Goal: Information Seeking & Learning: Learn about a topic

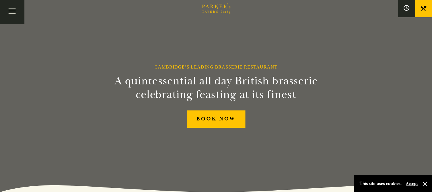
click at [0, 0] on link "Afternoon Tea" at bounding box center [0, 0] width 0 height 0
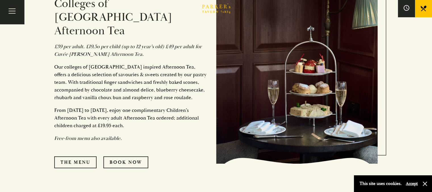
scroll to position [284, 0]
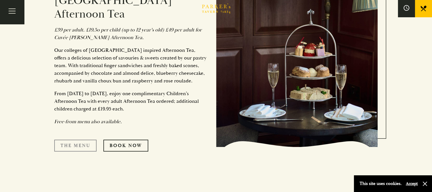
click at [83, 140] on link "The Menu" at bounding box center [75, 146] width 42 height 12
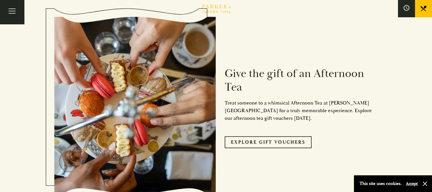
scroll to position [511, 0]
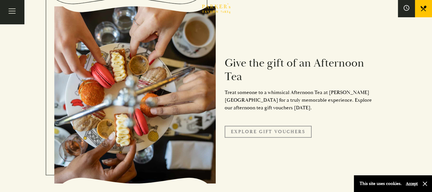
click at [288, 126] on link "Explore Gift Vouchers" at bounding box center [268, 132] width 87 height 12
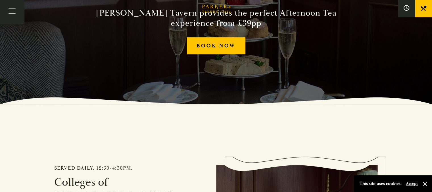
scroll to position [0, 0]
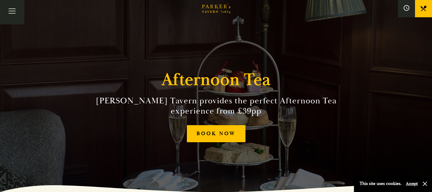
click at [0, 0] on div "Afternoon Tea Menus All That Jazz BOOK" at bounding box center [0, 0] width 0 height 0
click at [0, 0] on link "Menus" at bounding box center [0, 0] width 0 height 0
